Goal: Information Seeking & Learning: Find specific fact

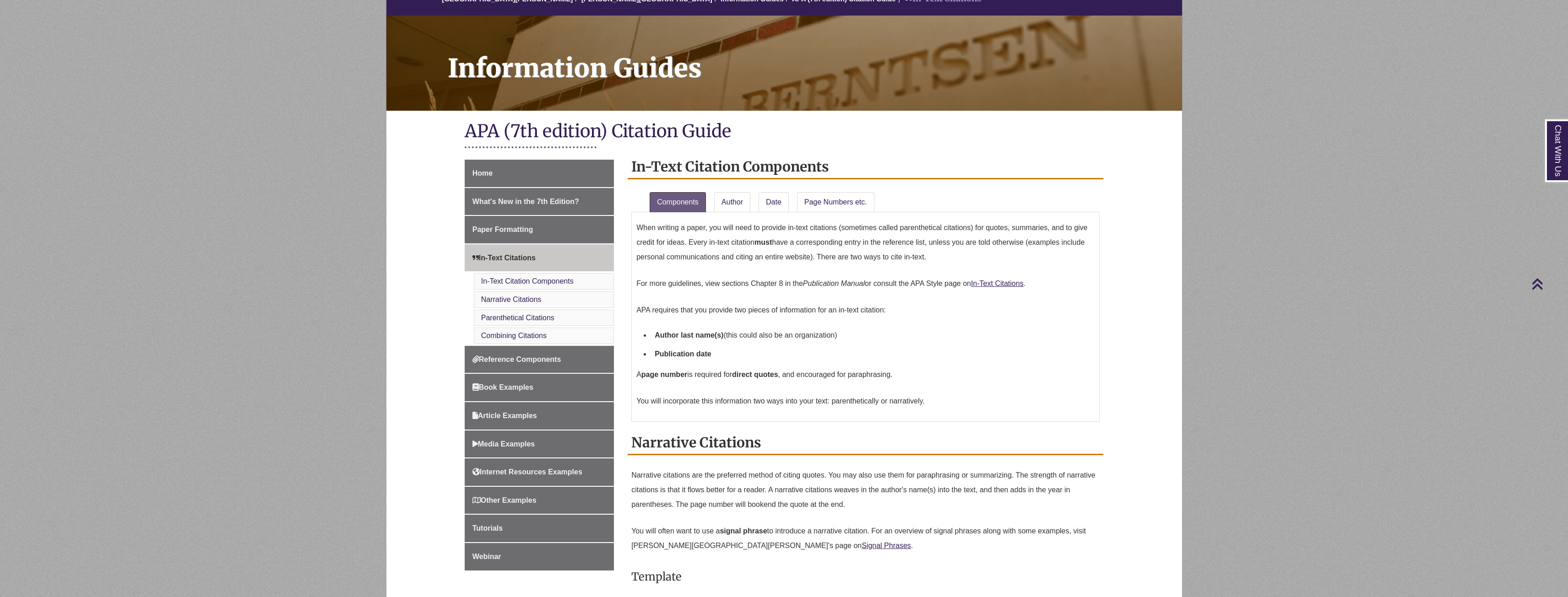
scroll to position [91, 0]
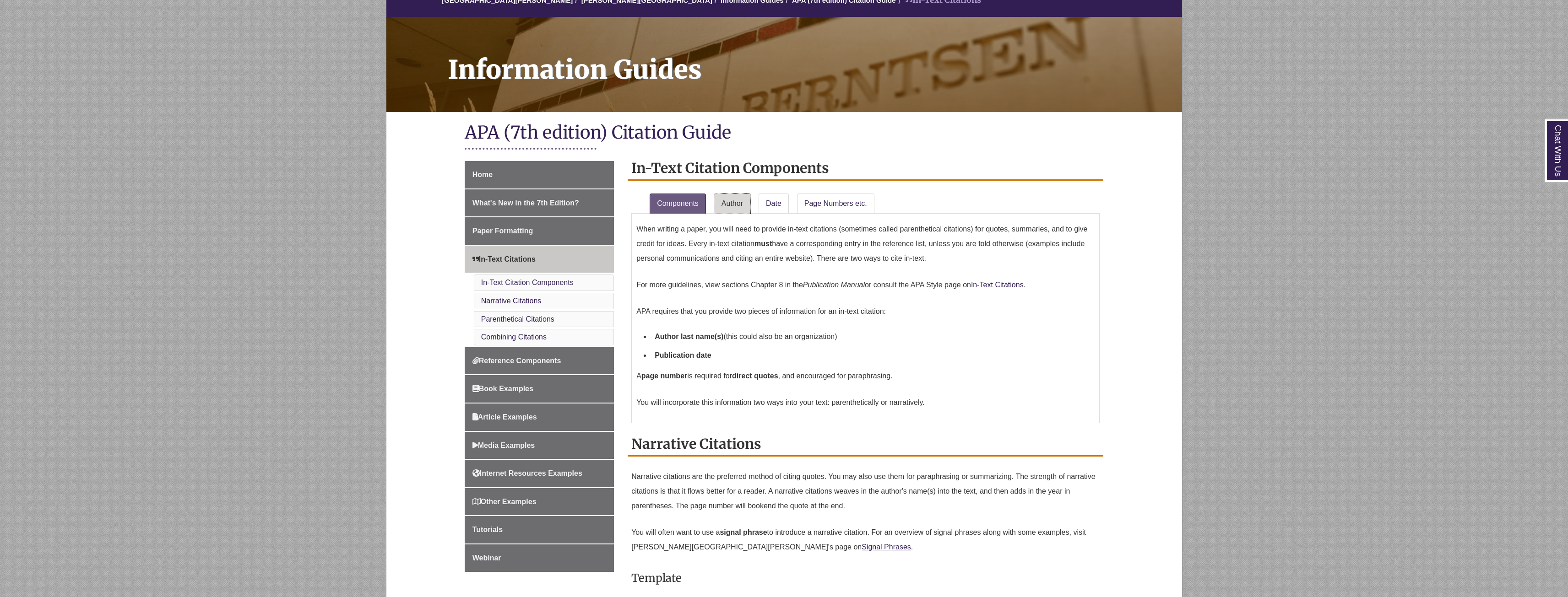
click at [734, 207] on link "Author" at bounding box center [732, 204] width 36 height 20
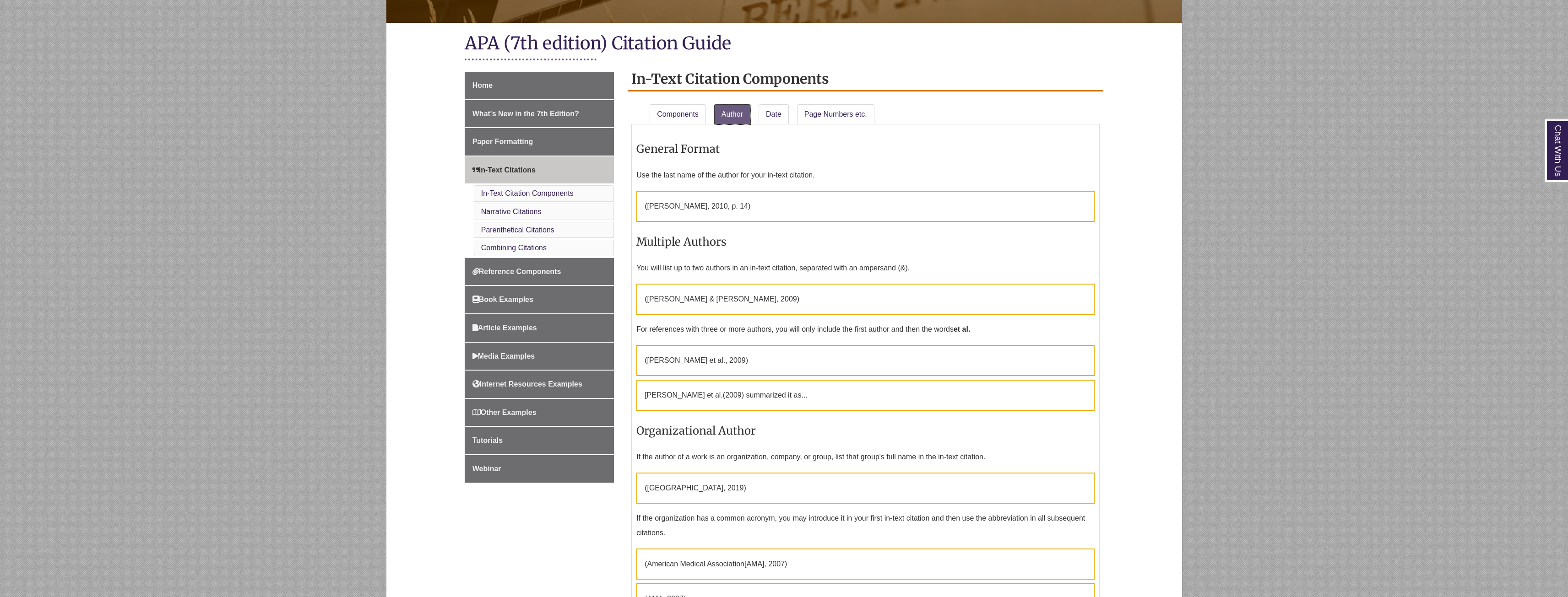
scroll to position [183, 0]
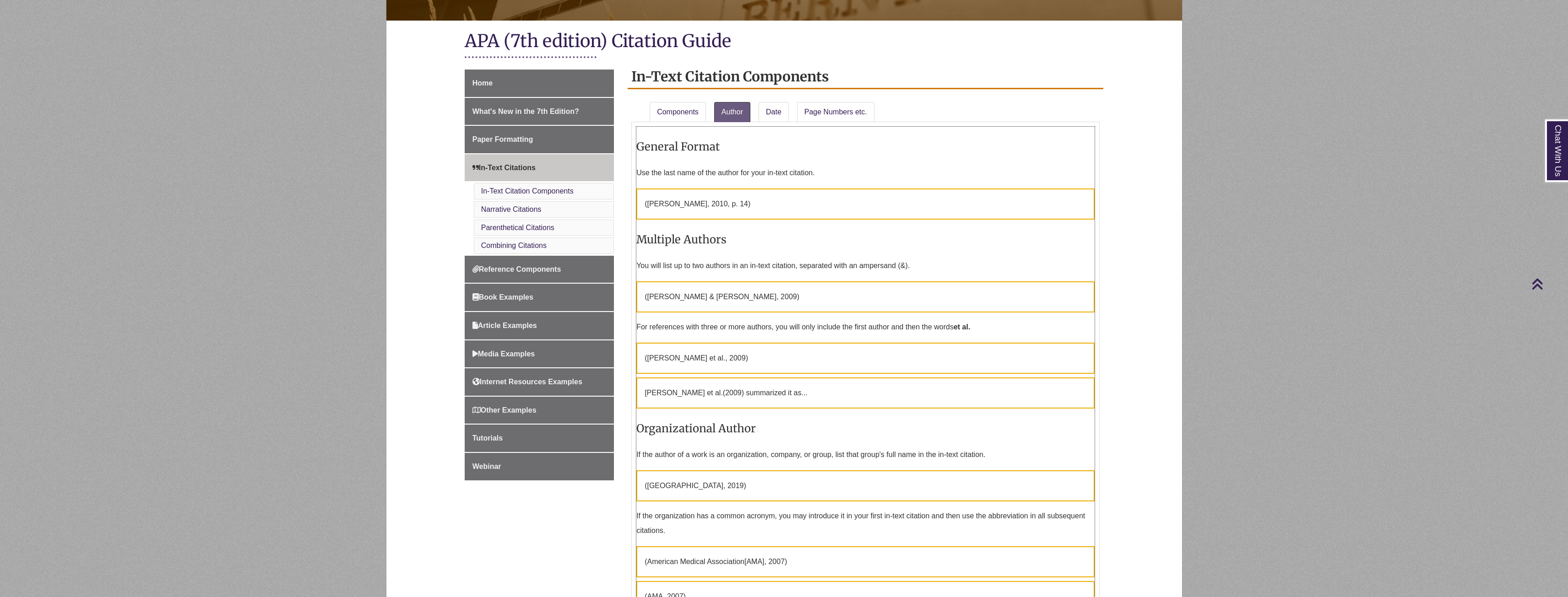
click at [718, 297] on p "( [PERSON_NAME] & [PERSON_NAME] , 2009)" at bounding box center [865, 297] width 458 height 31
click at [703, 298] on p "( [PERSON_NAME] & [PERSON_NAME] , 2009)" at bounding box center [865, 297] width 458 height 31
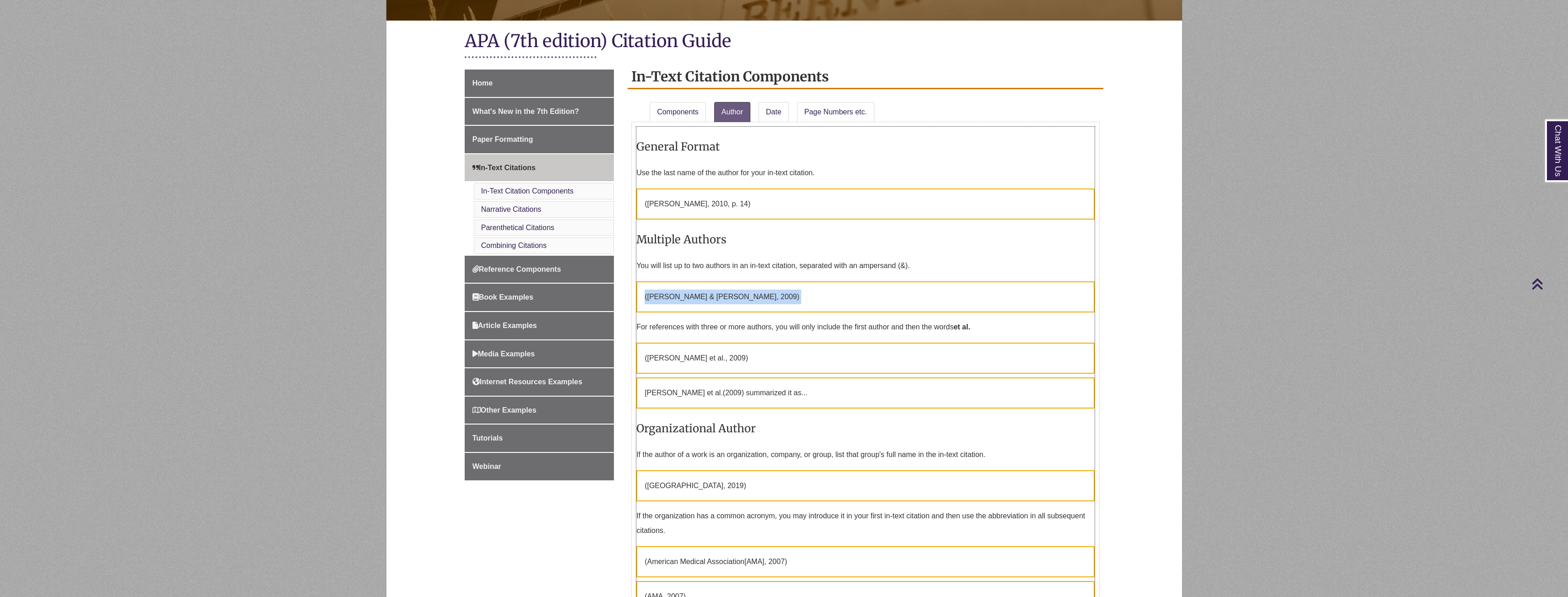
click at [703, 298] on p "( [PERSON_NAME] & [PERSON_NAME] , 2009)" at bounding box center [865, 297] width 458 height 31
click at [695, 298] on p "( [PERSON_NAME] & [PERSON_NAME] , 2009)" at bounding box center [865, 297] width 458 height 31
click at [679, 294] on span "[PERSON_NAME] & [PERSON_NAME]" at bounding box center [711, 297] width 130 height 8
